Goal: Task Accomplishment & Management: Manage account settings

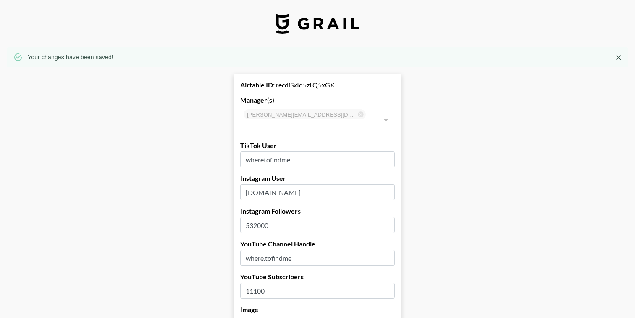
select select "USD"
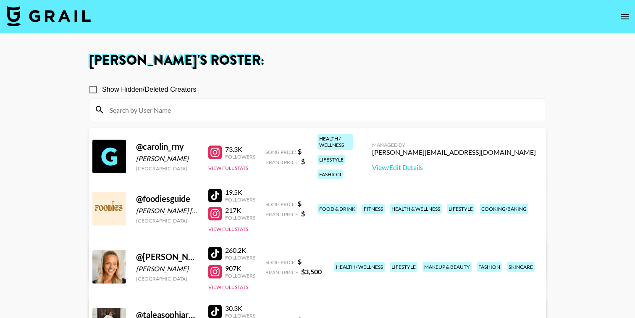
scroll to position [196, 0]
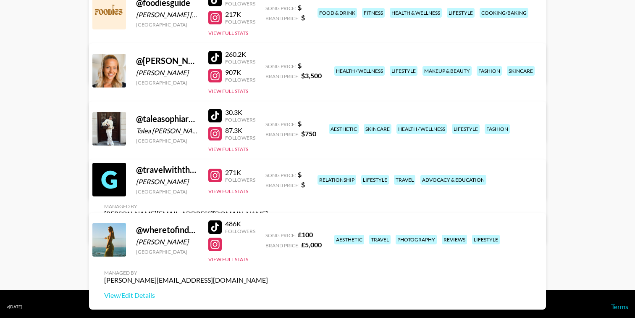
click at [268, 224] on link "View/Edit Details" at bounding box center [186, 228] width 164 height 8
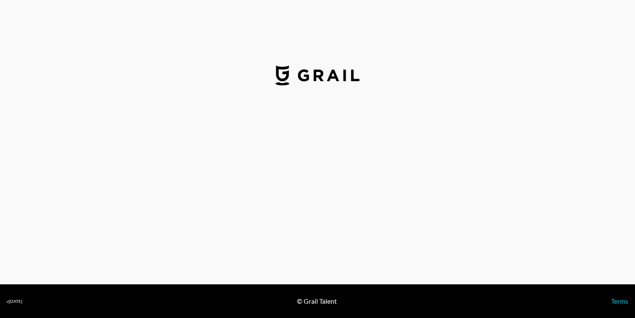
select select "USD"
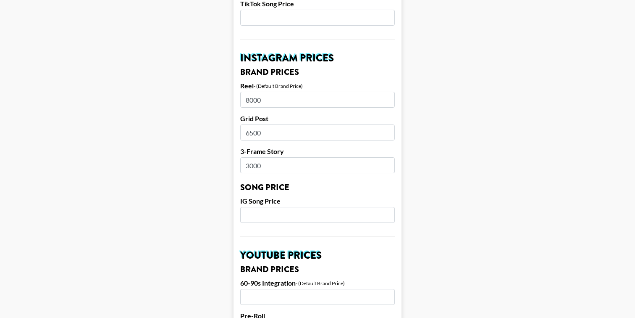
scroll to position [378, 0]
